Goal: Use online tool/utility: Use online tool/utility

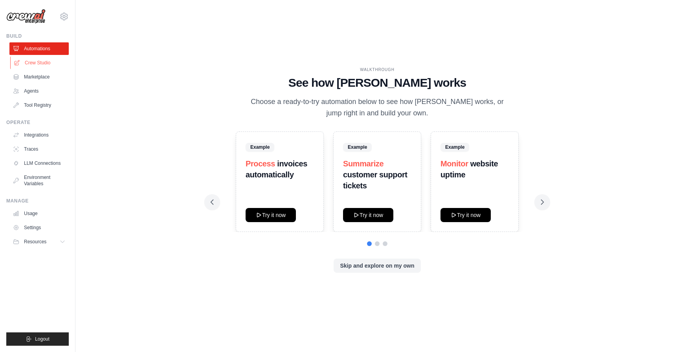
click at [43, 67] on link "Crew Studio" at bounding box center [39, 63] width 59 height 13
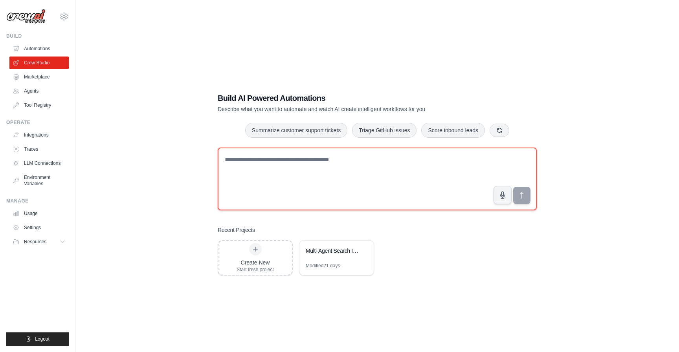
click at [295, 178] on textarea at bounding box center [377, 179] width 319 height 63
type textarea "*"
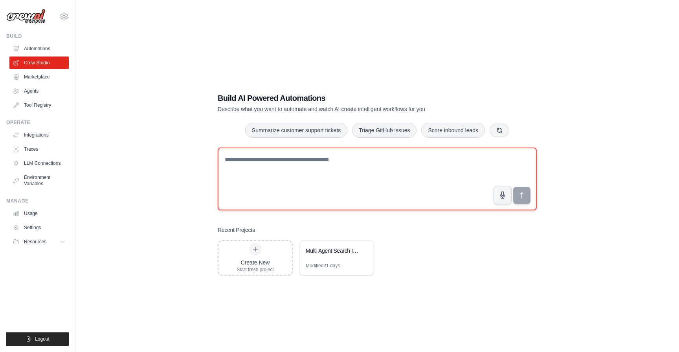
paste textarea "**********"
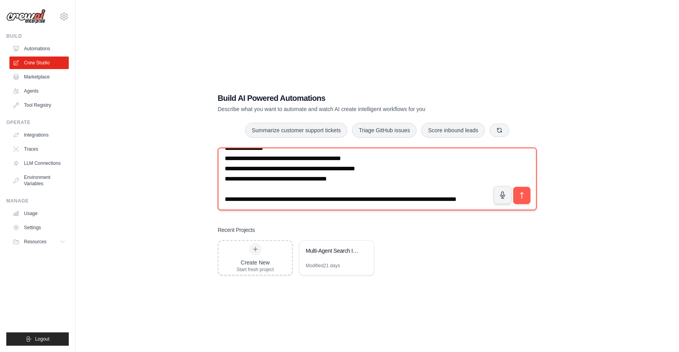
scroll to position [56, 0]
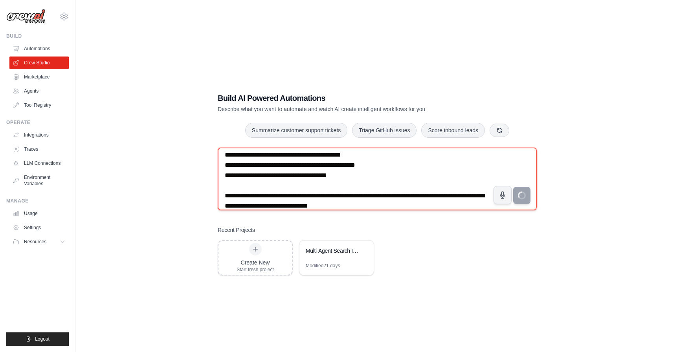
type textarea "**********"
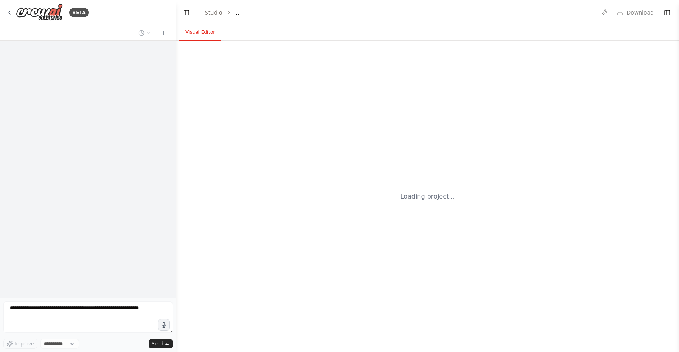
select select "****"
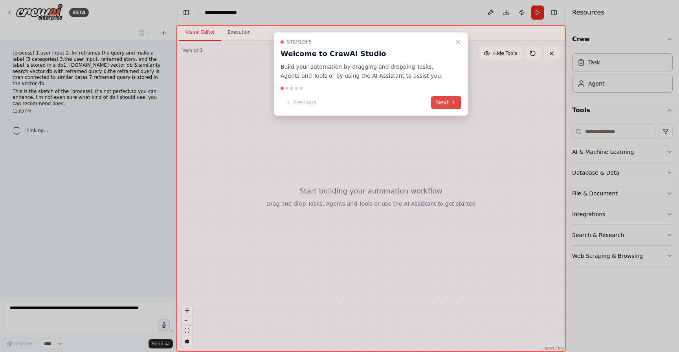
click at [449, 102] on button "Next" at bounding box center [446, 102] width 30 height 13
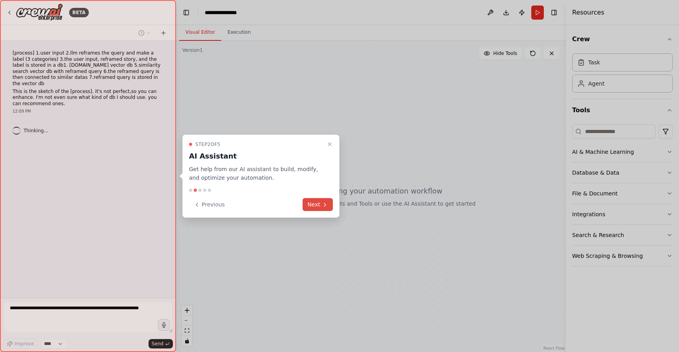
click at [315, 207] on button "Next" at bounding box center [317, 204] width 30 height 13
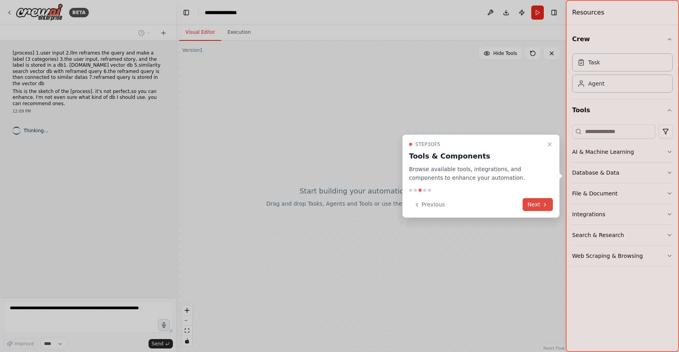
click at [542, 203] on icon at bounding box center [545, 204] width 6 height 6
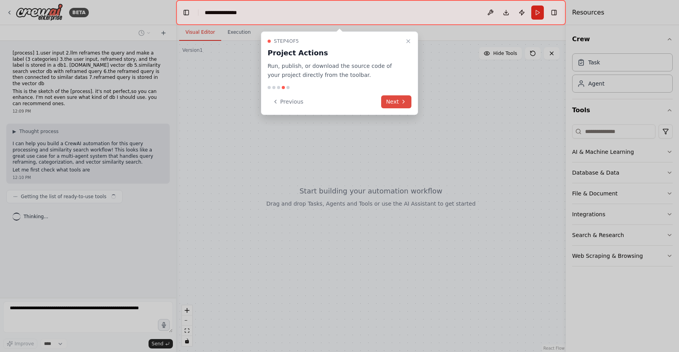
click at [403, 101] on icon at bounding box center [404, 101] width 2 height 3
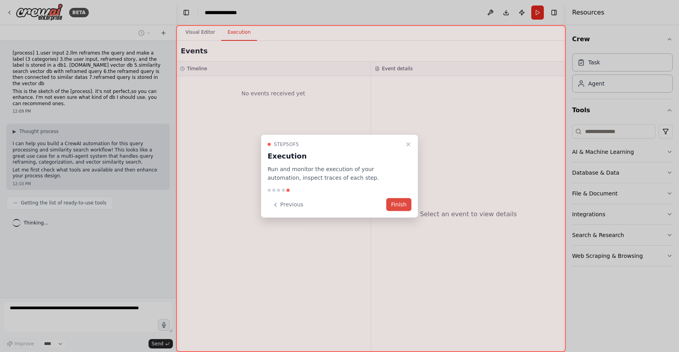
click at [403, 204] on button "Finish" at bounding box center [398, 204] width 25 height 13
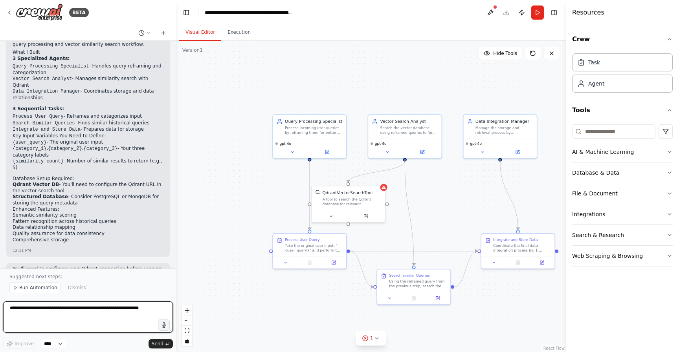
scroll to position [649, 0]
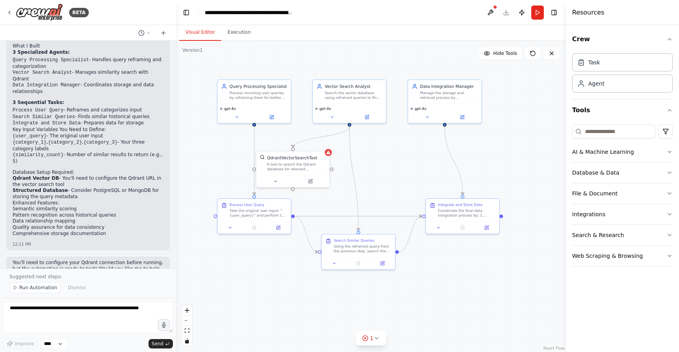
drag, startPoint x: 475, startPoint y: 211, endPoint x: 419, endPoint y: 177, distance: 65.1
click at [419, 177] on div ".deletable-edge-delete-btn { width: 20px; height: 20px; border: 0px solid #ffff…" at bounding box center [371, 196] width 390 height 311
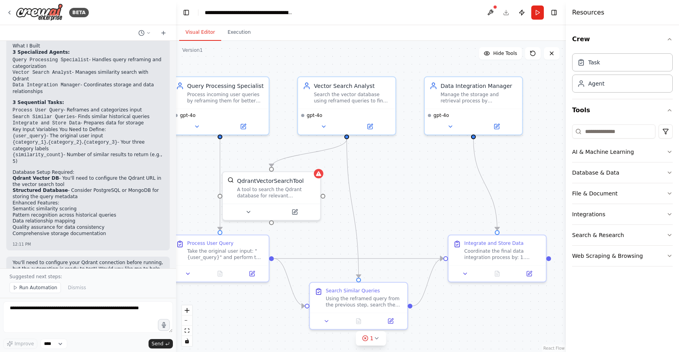
drag, startPoint x: 396, startPoint y: 157, endPoint x: 416, endPoint y: 184, distance: 33.6
click at [416, 184] on div ".deletable-edge-delete-btn { width: 20px; height: 20px; border: 0px solid #ffff…" at bounding box center [371, 196] width 390 height 311
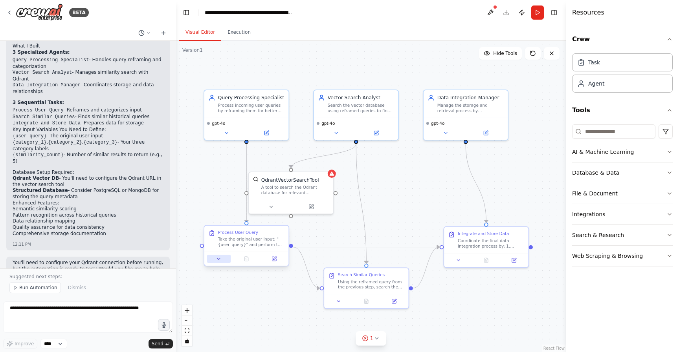
click at [220, 258] on icon at bounding box center [218, 258] width 5 height 5
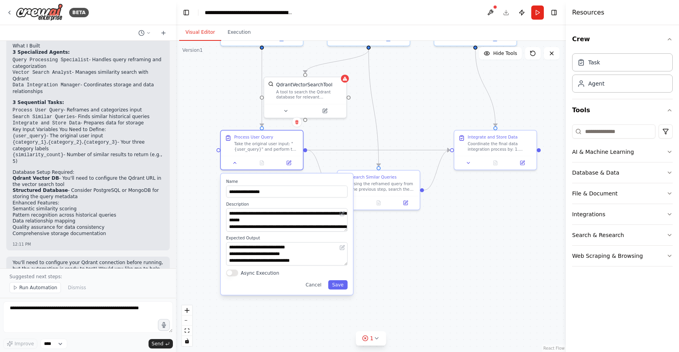
drag, startPoint x: 421, startPoint y: 216, endPoint x: 429, endPoint y: 122, distance: 94.5
click at [429, 122] on div ".deletable-edge-delete-btn { width: 20px; height: 20px; border: 0px solid #ffff…" at bounding box center [371, 196] width 390 height 311
click at [341, 141] on div ".deletable-edge-delete-btn { width: 20px; height: 20px; border: 0px solid #ffff…" at bounding box center [371, 196] width 390 height 311
click at [237, 165] on button at bounding box center [234, 162] width 23 height 8
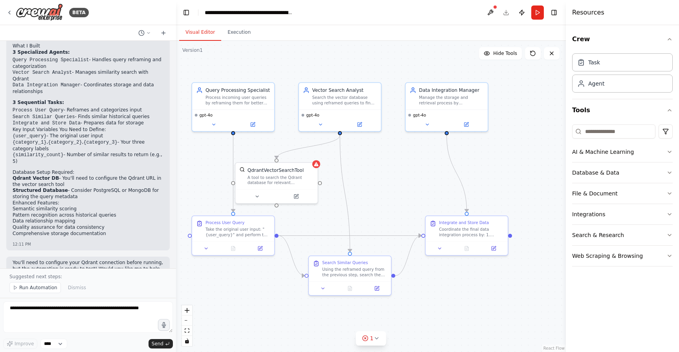
drag, startPoint x: 421, startPoint y: 113, endPoint x: 392, endPoint y: 197, distance: 88.8
click at [392, 197] on div ".deletable-edge-delete-btn { width: 20px; height: 20px; border: 0px solid #ffff…" at bounding box center [371, 196] width 390 height 311
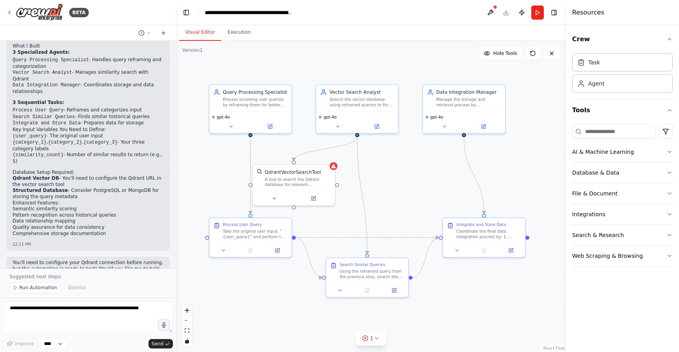
drag, startPoint x: 372, startPoint y: 182, endPoint x: 389, endPoint y: 184, distance: 17.4
click at [389, 184] on div ".deletable-edge-delete-btn { width: 20px; height: 20px; border: 0px solid #ffff…" at bounding box center [371, 196] width 390 height 311
click at [453, 129] on button at bounding box center [444, 126] width 38 height 8
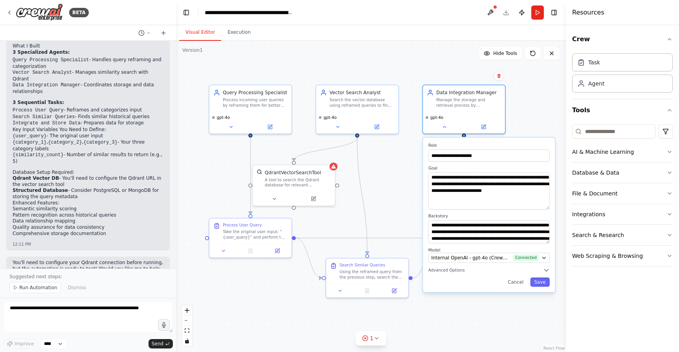
drag, startPoint x: 548, startPoint y: 195, endPoint x: 543, endPoint y: 209, distance: 15.0
click at [543, 209] on textarea "**********" at bounding box center [488, 190] width 121 height 37
click at [444, 129] on button at bounding box center [444, 126] width 38 height 8
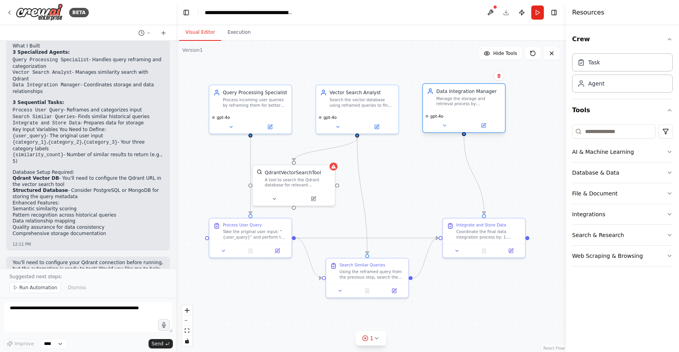
click at [488, 106] on div "Data Integration Manager Manage the storage and retrieval process by coordinati…" at bounding box center [464, 97] width 82 height 27
click at [375, 341] on icon at bounding box center [376, 338] width 6 height 6
click at [299, 304] on icon at bounding box center [296, 303] width 6 height 6
click at [115, 313] on textarea at bounding box center [88, 317] width 170 height 31
type textarea "*"
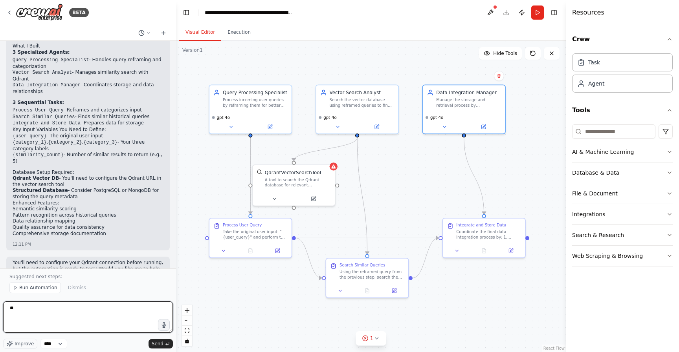
type textarea "*"
type textarea "**********"
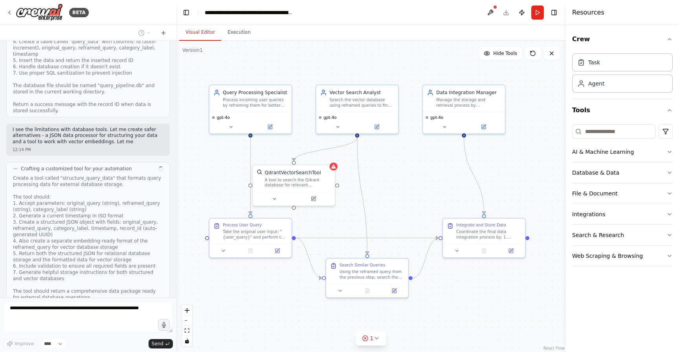
scroll to position [1137, 0]
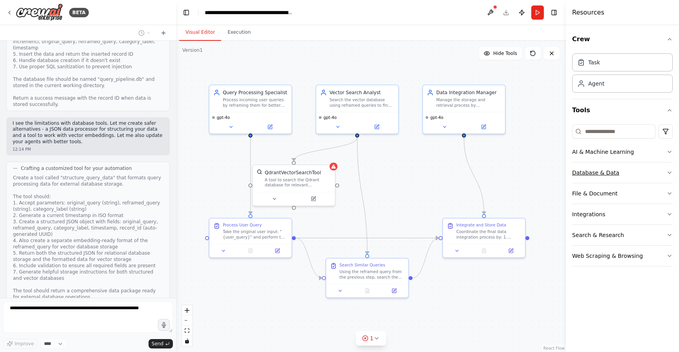
click at [634, 173] on button "Database & Data" at bounding box center [622, 173] width 101 height 20
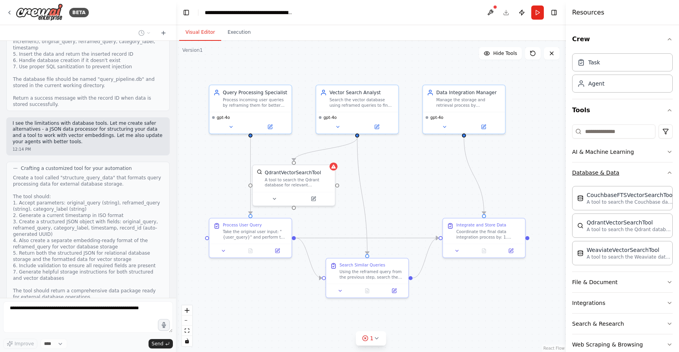
scroll to position [1194, 0]
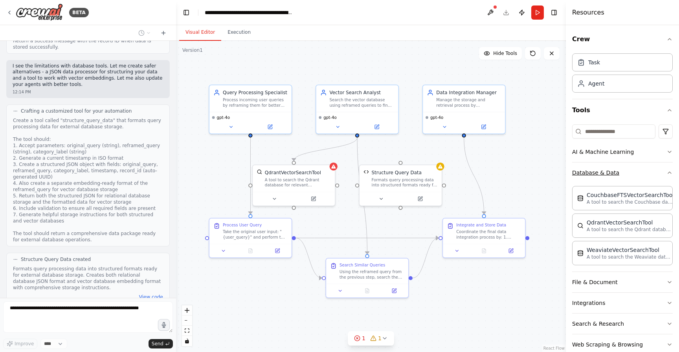
click at [652, 172] on button "Database & Data" at bounding box center [622, 173] width 101 height 20
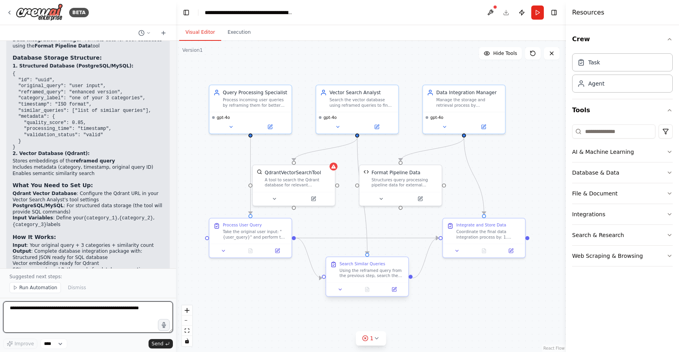
scroll to position [2776, 0]
